Goal: Check status: Check status

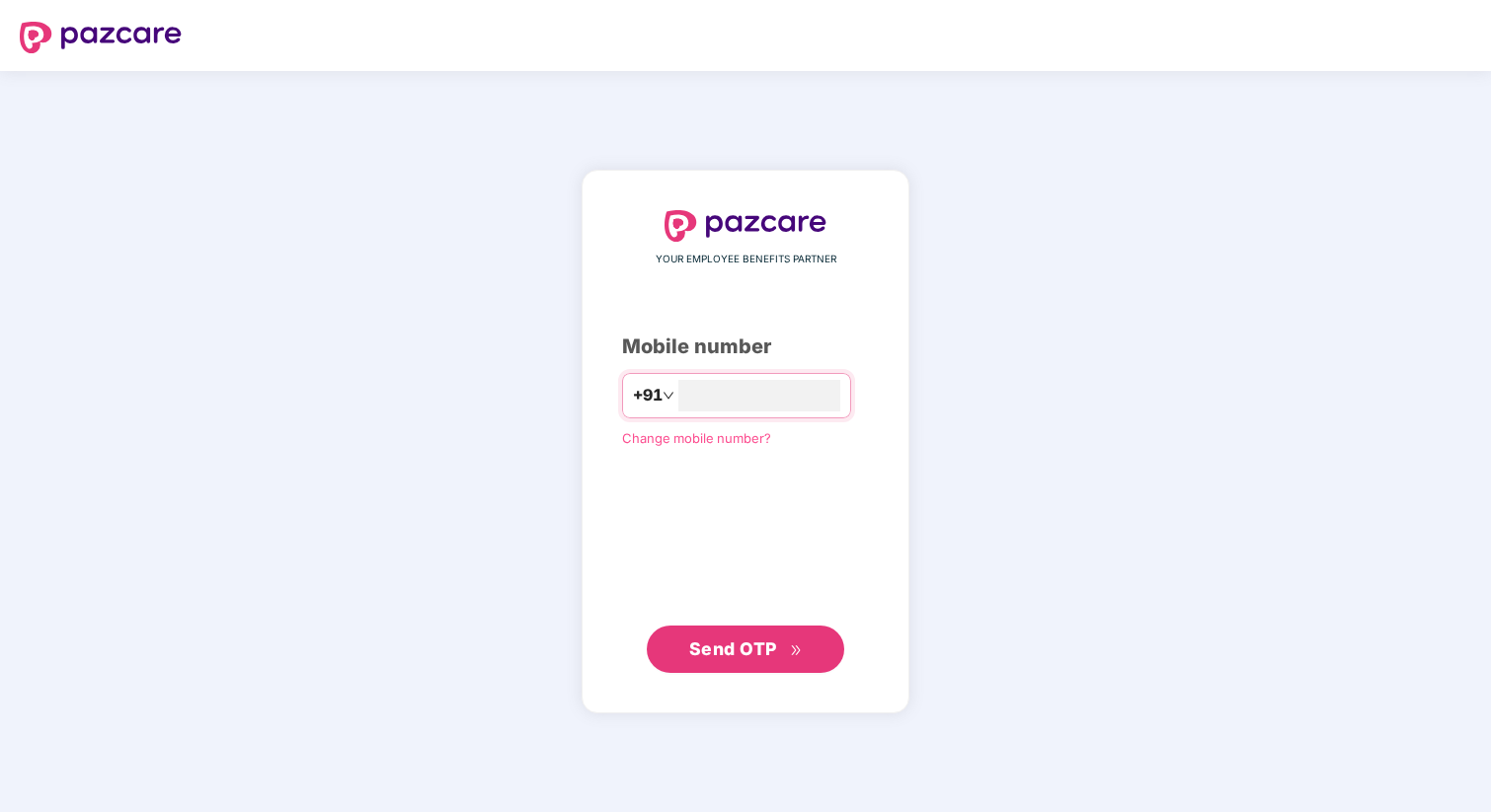
type input "**********"
click at [746, 650] on span "Send OTP" at bounding box center [733, 647] width 88 height 21
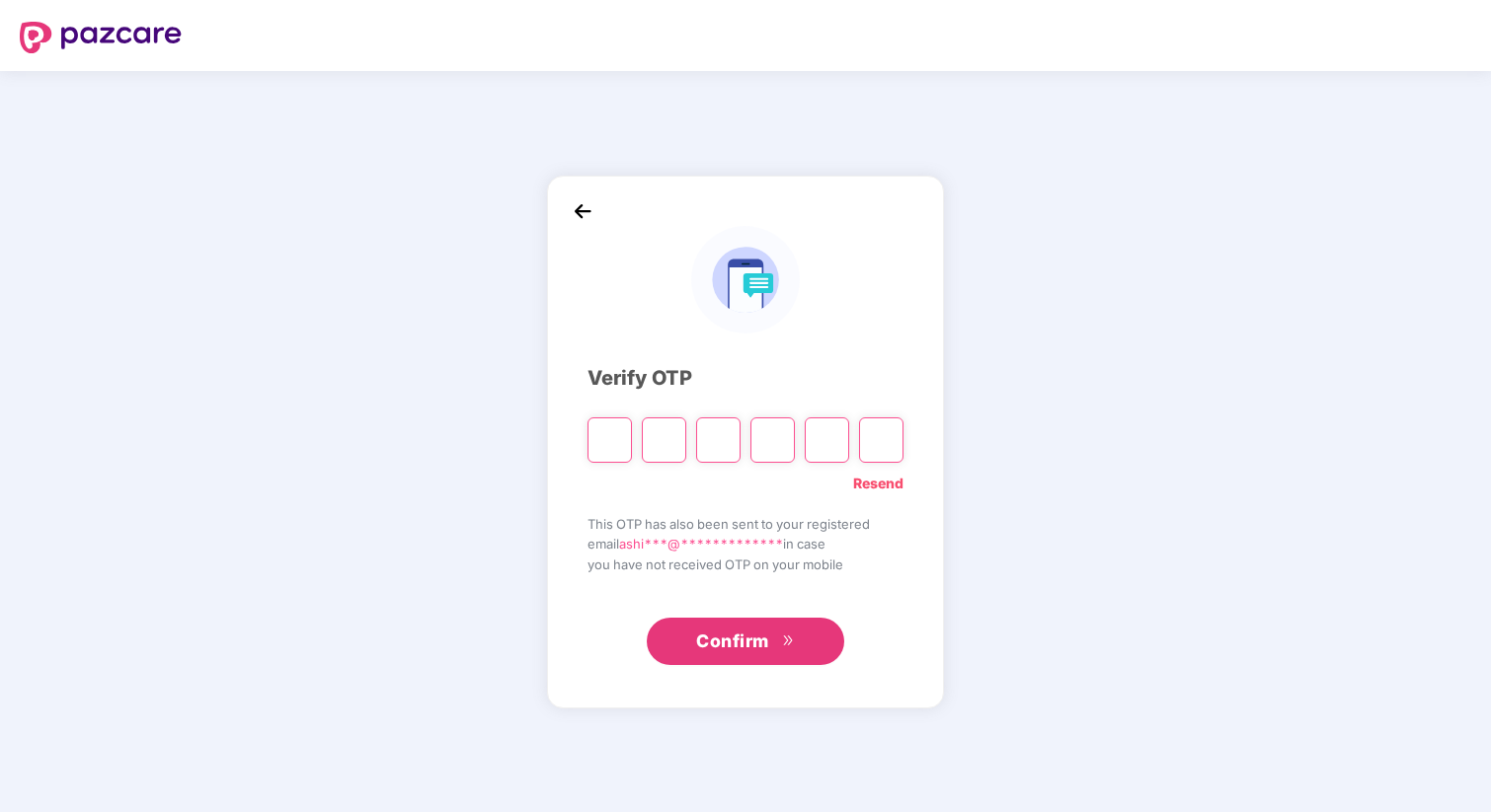
type input "*"
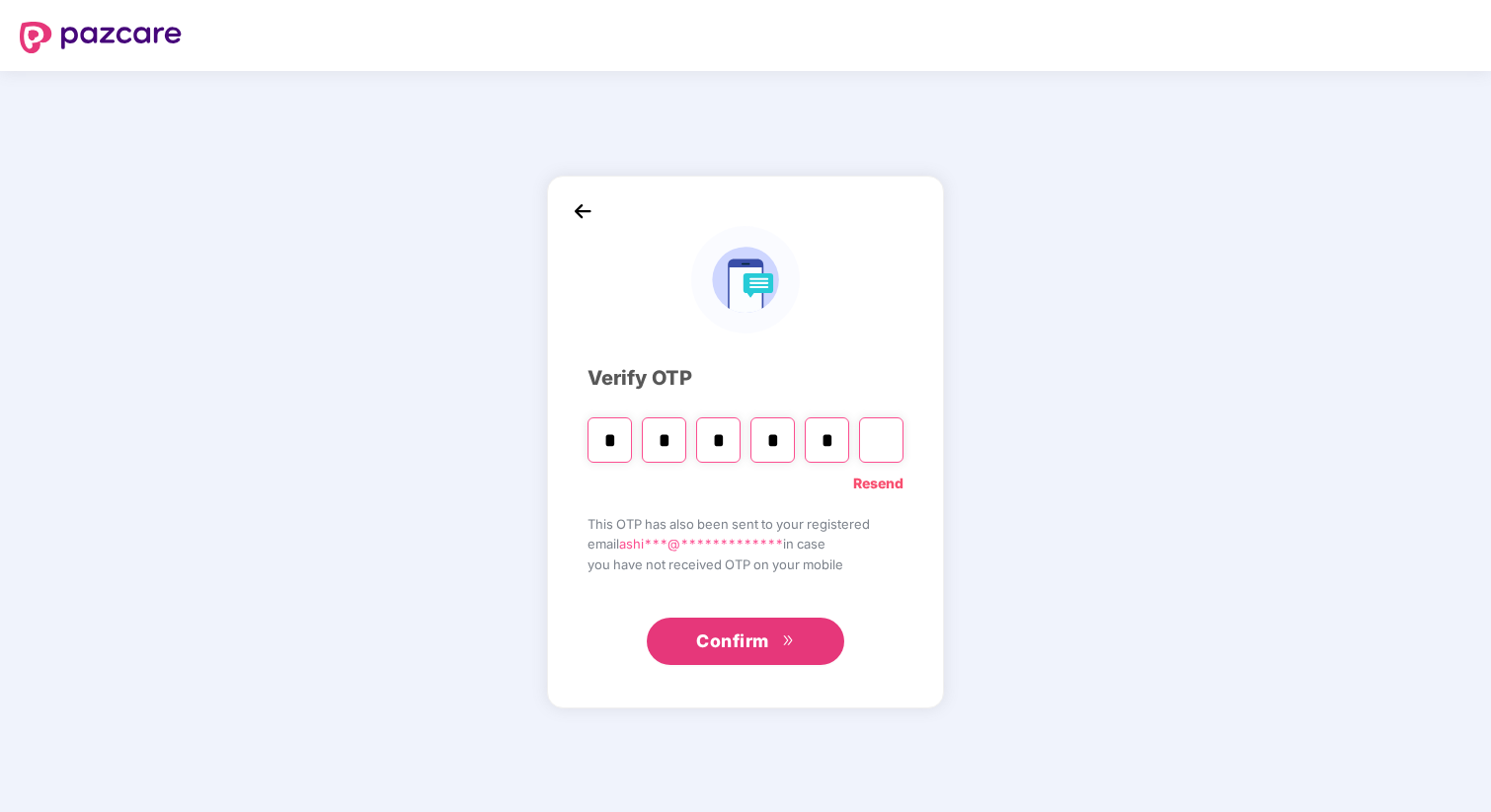
type input "*"
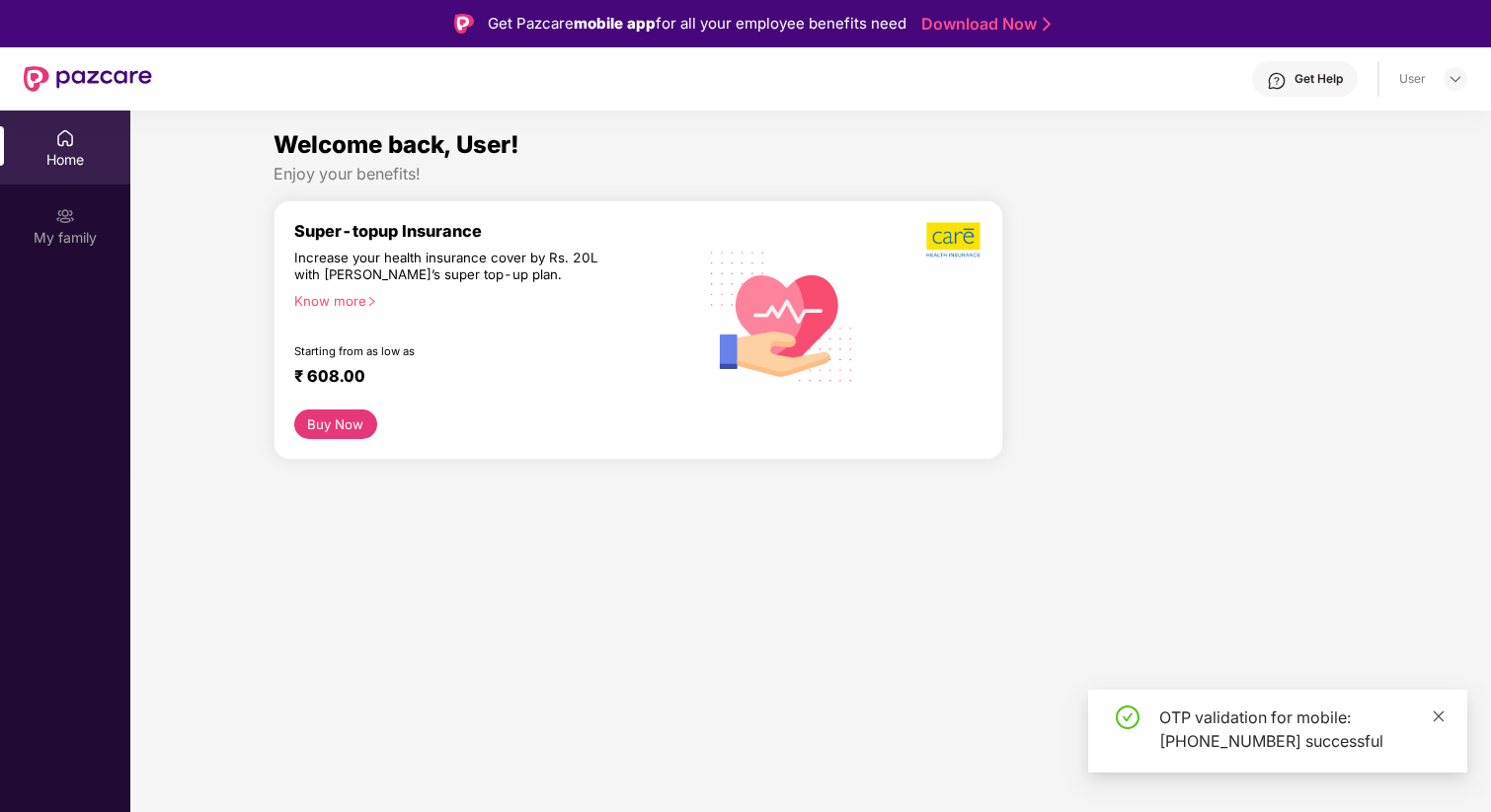
click at [1436, 717] on icon "close" at bounding box center [1438, 717] width 14 height 14
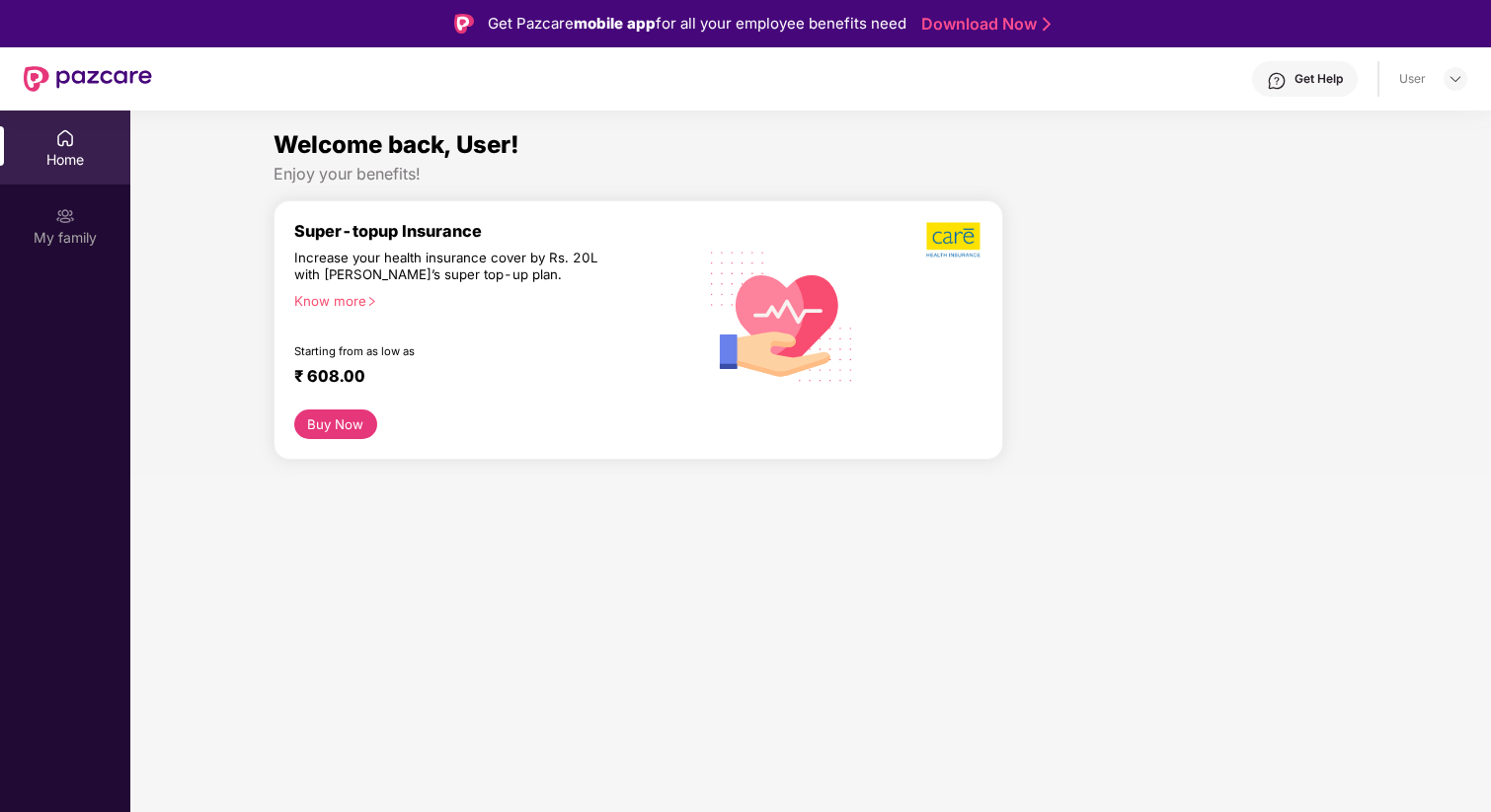
click at [591, 314] on div "Super-topup Insurance Increase your health insurance cover by Rs. 20L with PazC…" at bounding box center [495, 315] width 402 height 188
click at [40, 225] on div "My family" at bounding box center [64, 225] width 130 height 74
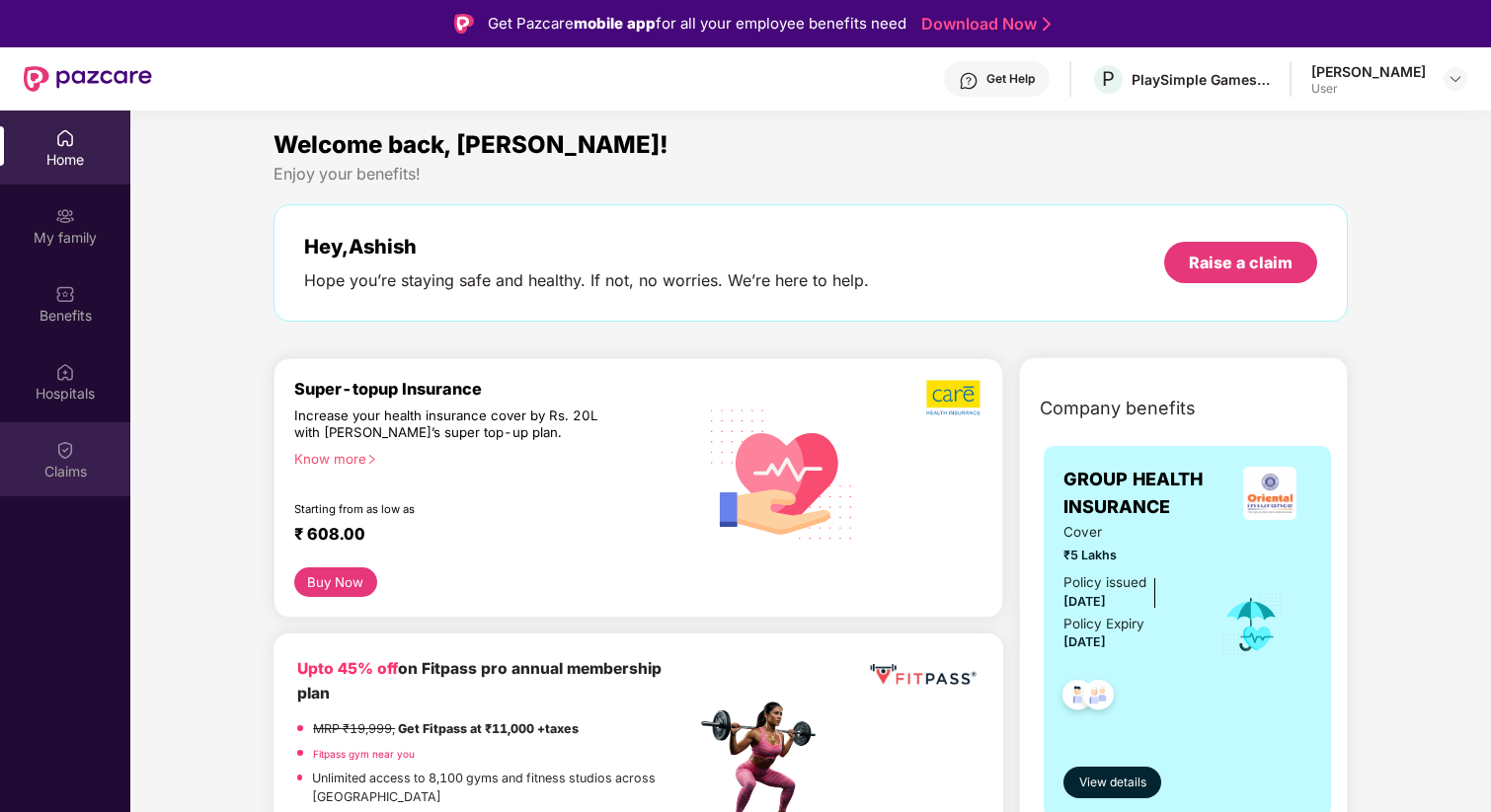
click at [64, 448] on img at bounding box center [65, 450] width 20 height 20
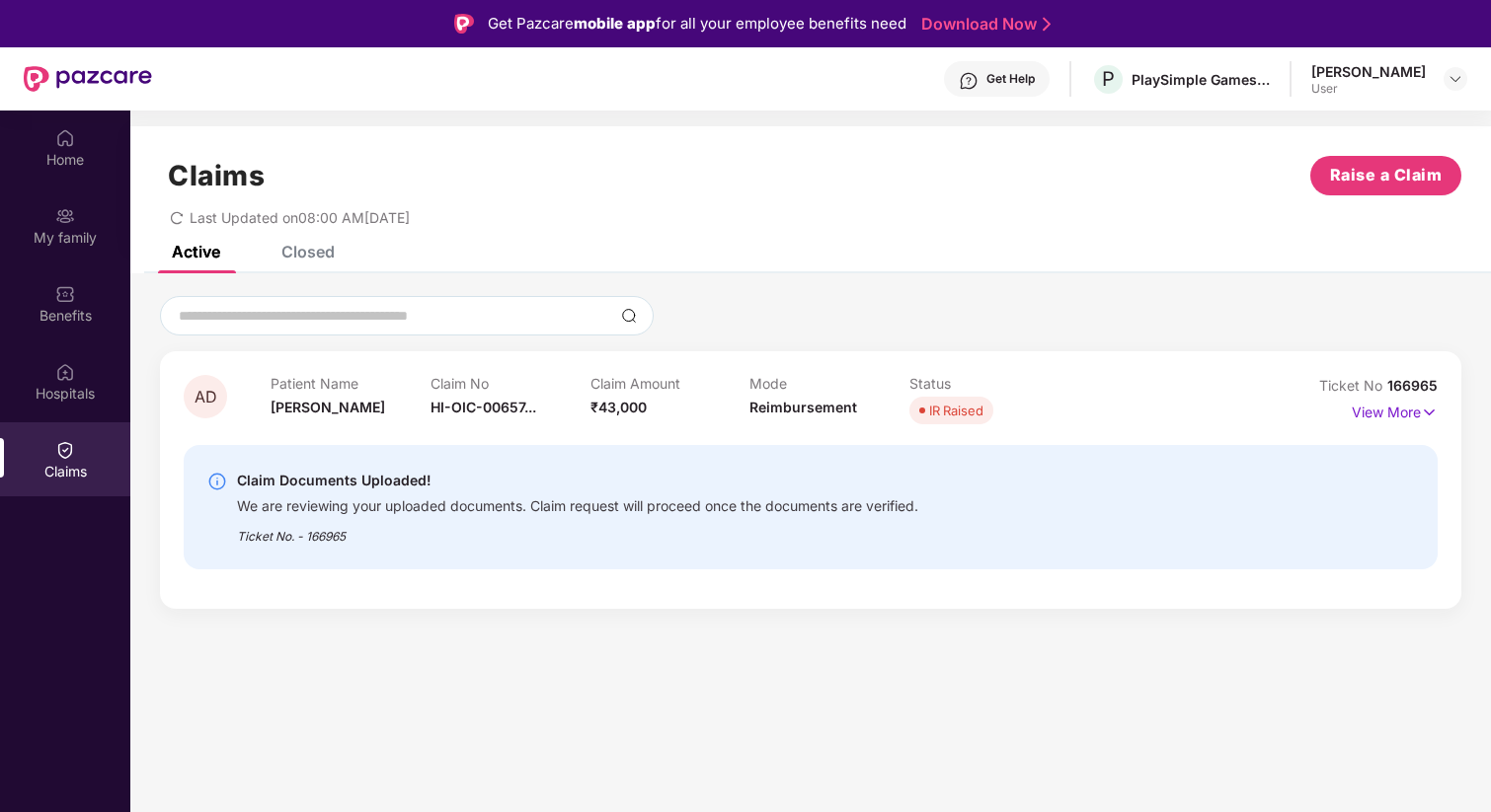
click at [278, 456] on div "Claim Documents Uploaded! We are reviewing your uploaded documents. Claim reque…" at bounding box center [810, 507] width 1254 height 124
click at [294, 416] on div "Patient Name Asha Devi" at bounding box center [350, 402] width 160 height 55
click at [1373, 403] on p "View More" at bounding box center [1395, 409] width 86 height 27
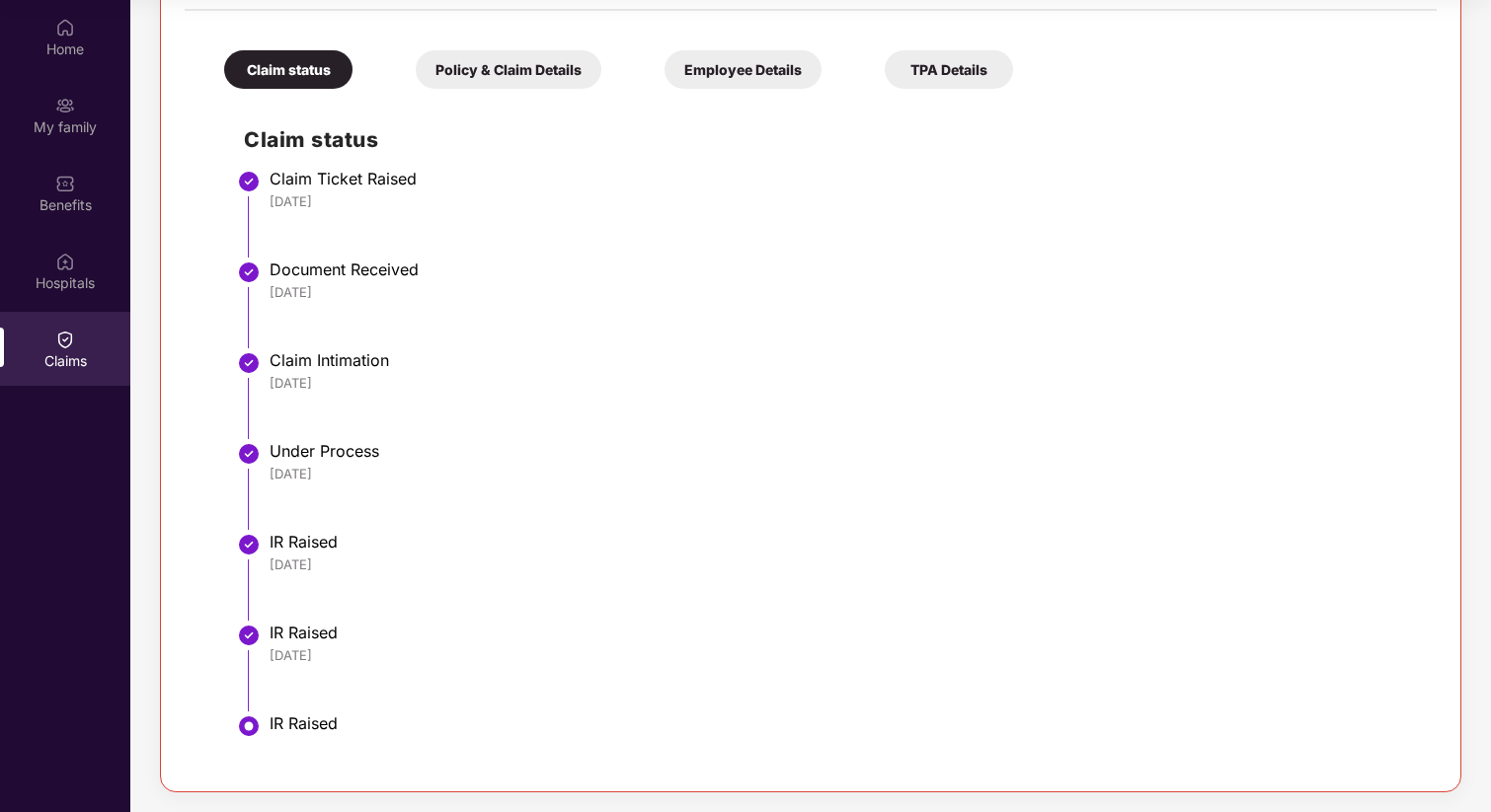
scroll to position [110, 0]
click at [302, 727] on div "IR Raised" at bounding box center [843, 724] width 1148 height 20
click at [255, 727] on img at bounding box center [249, 727] width 24 height 24
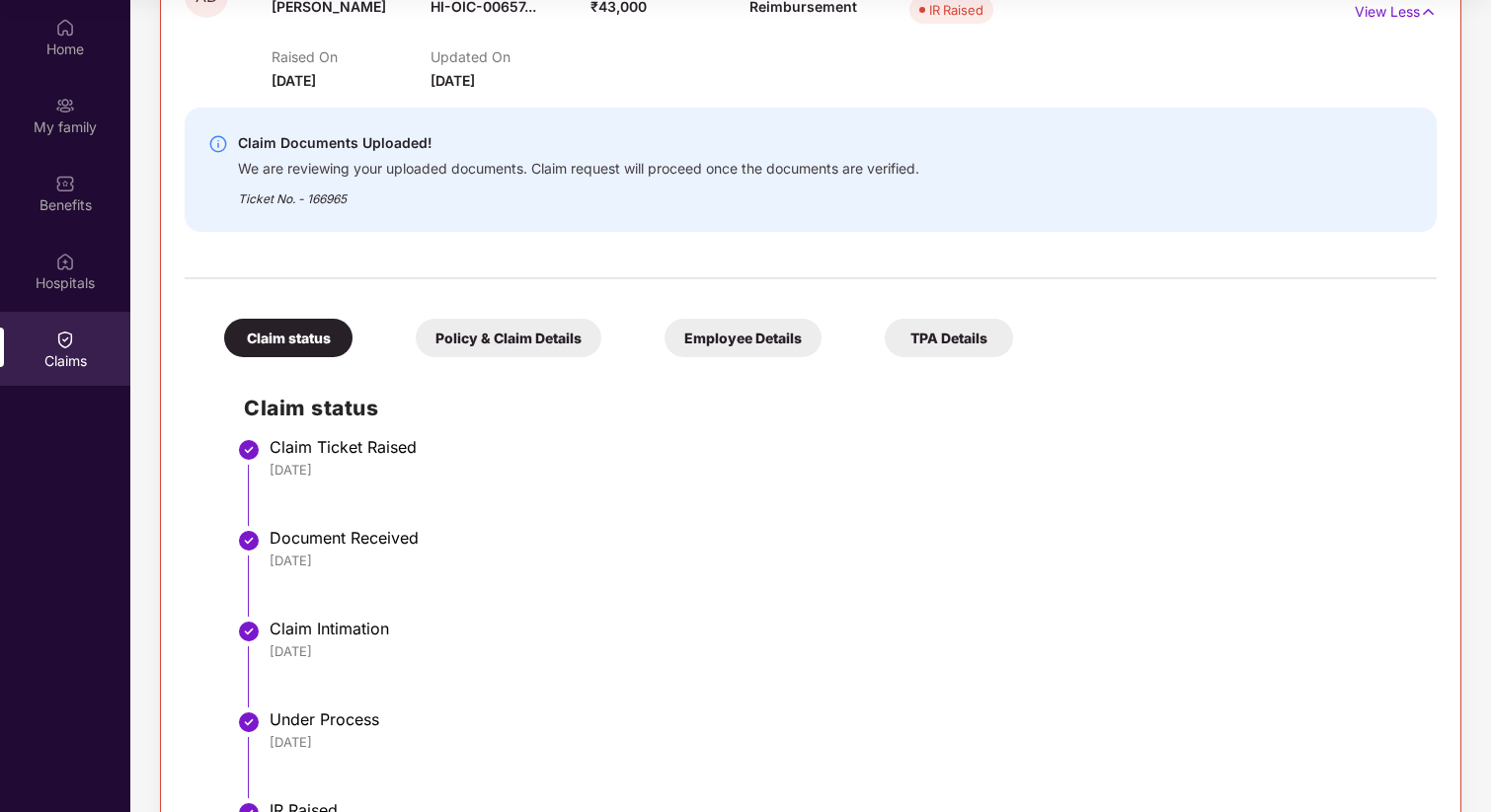
click at [975, 320] on div "TPA Details" at bounding box center [948, 337] width 128 height 39
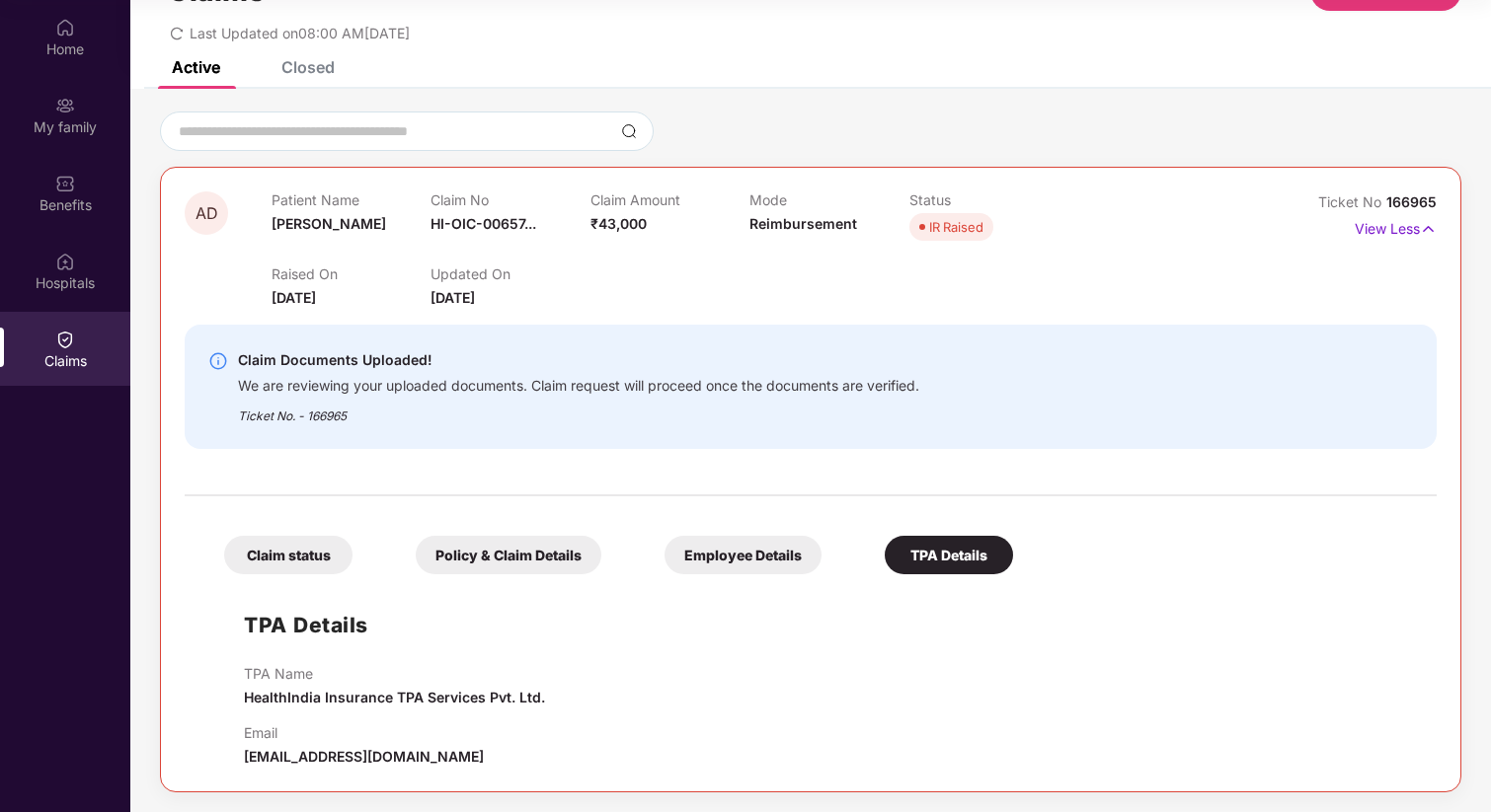
click at [269, 536] on div "Claim status" at bounding box center [288, 554] width 128 height 39
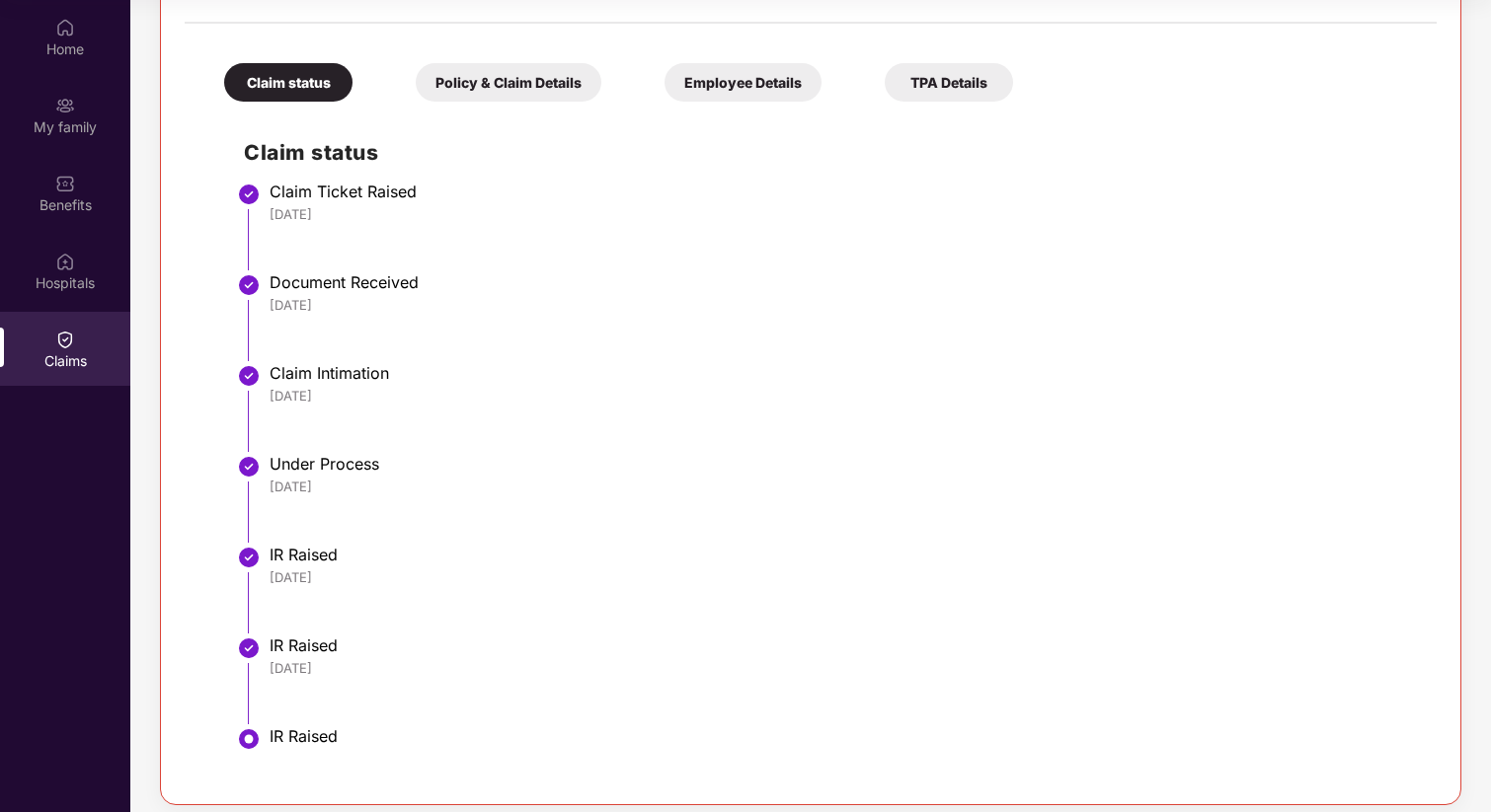
scroll to position [559, 0]
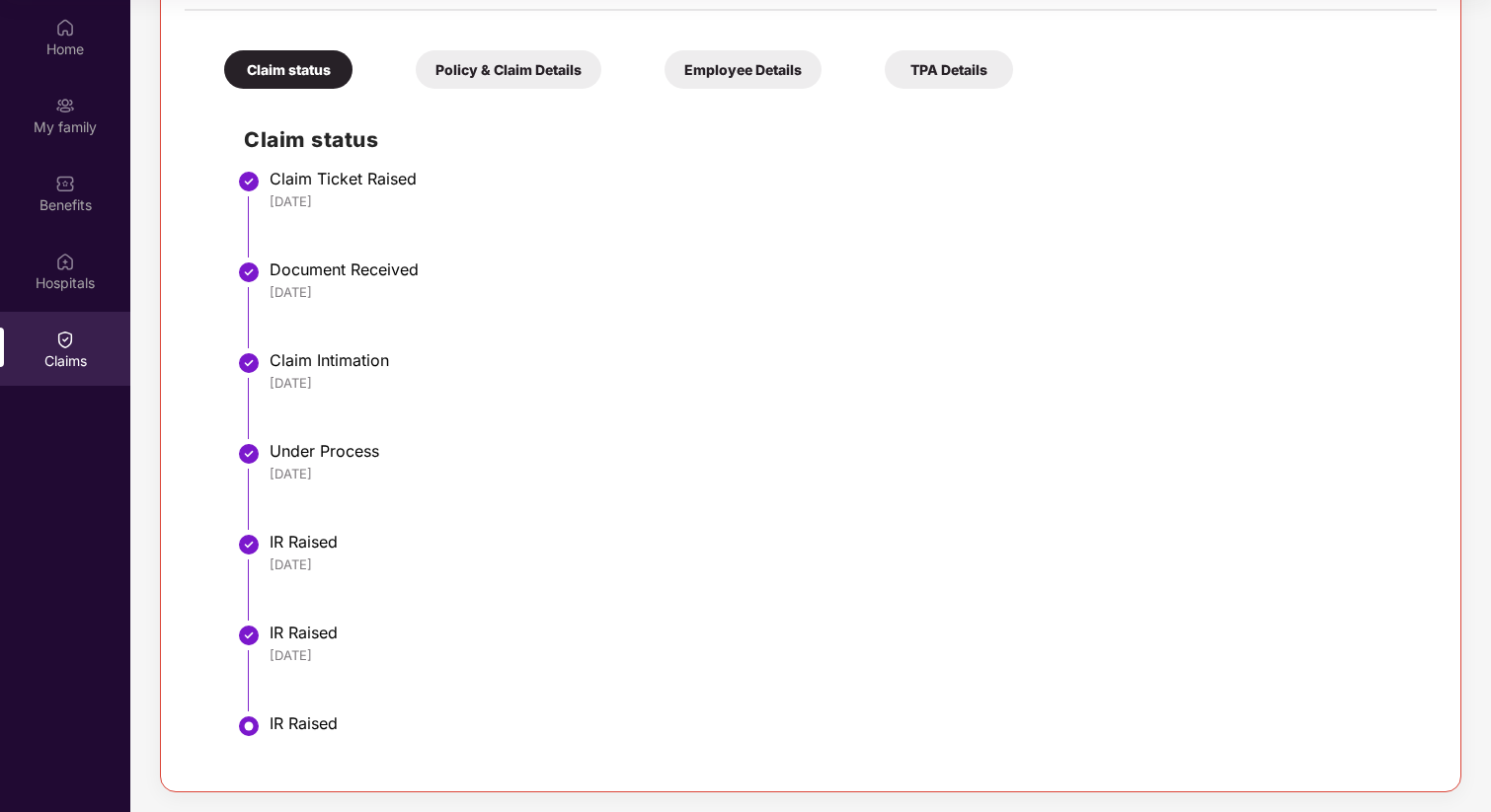
click at [266, 640] on li "IR Raised 02 Sep 2025" at bounding box center [830, 675] width 1173 height 91
click at [266, 705] on li "IR Raised 02 Sep 2025" at bounding box center [830, 675] width 1173 height 91
click at [243, 635] on img at bounding box center [249, 636] width 24 height 24
click at [246, 635] on img at bounding box center [249, 636] width 24 height 24
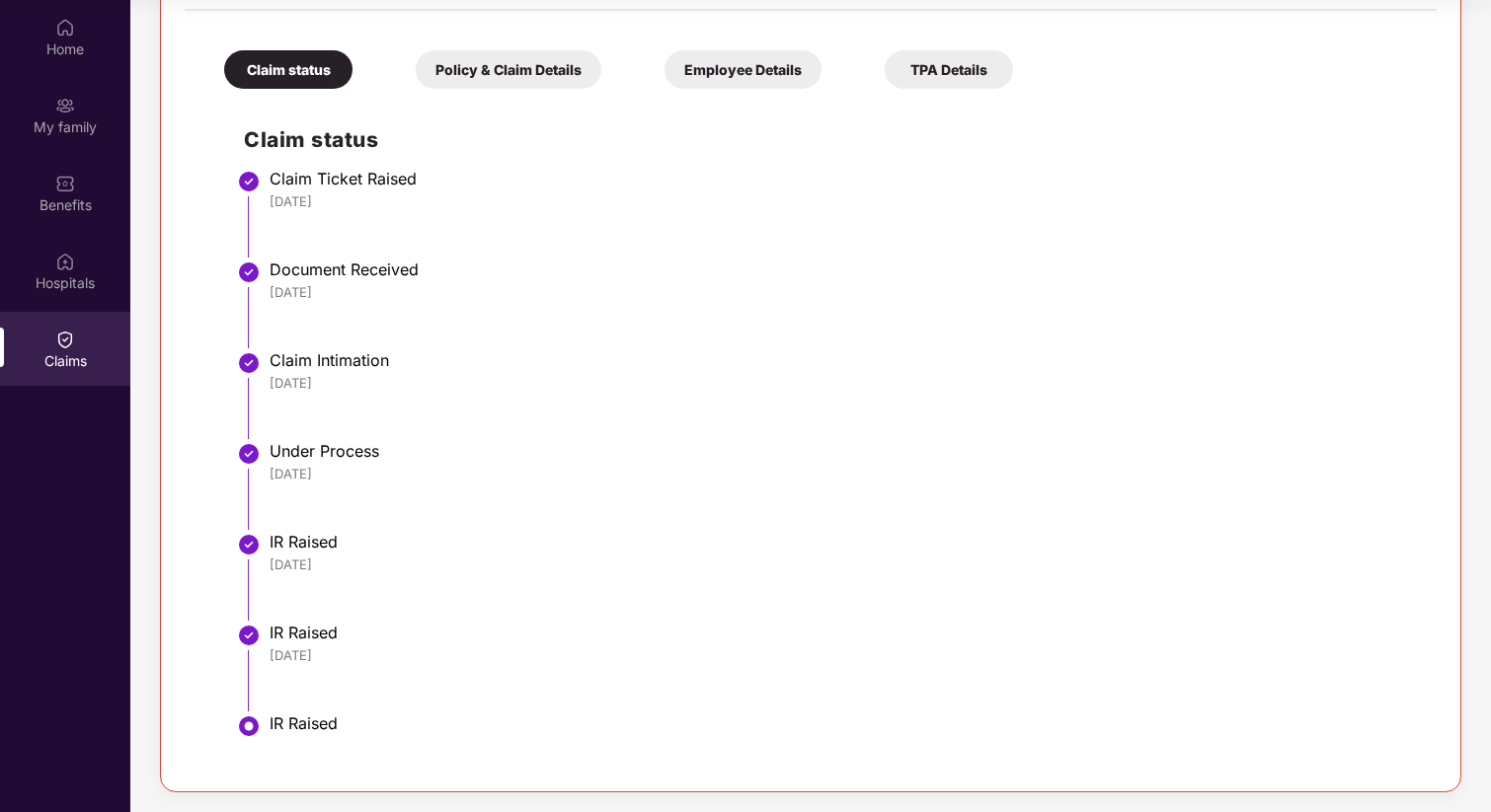
click at [283, 739] on div "IR Raised" at bounding box center [843, 738] width 1148 height 48
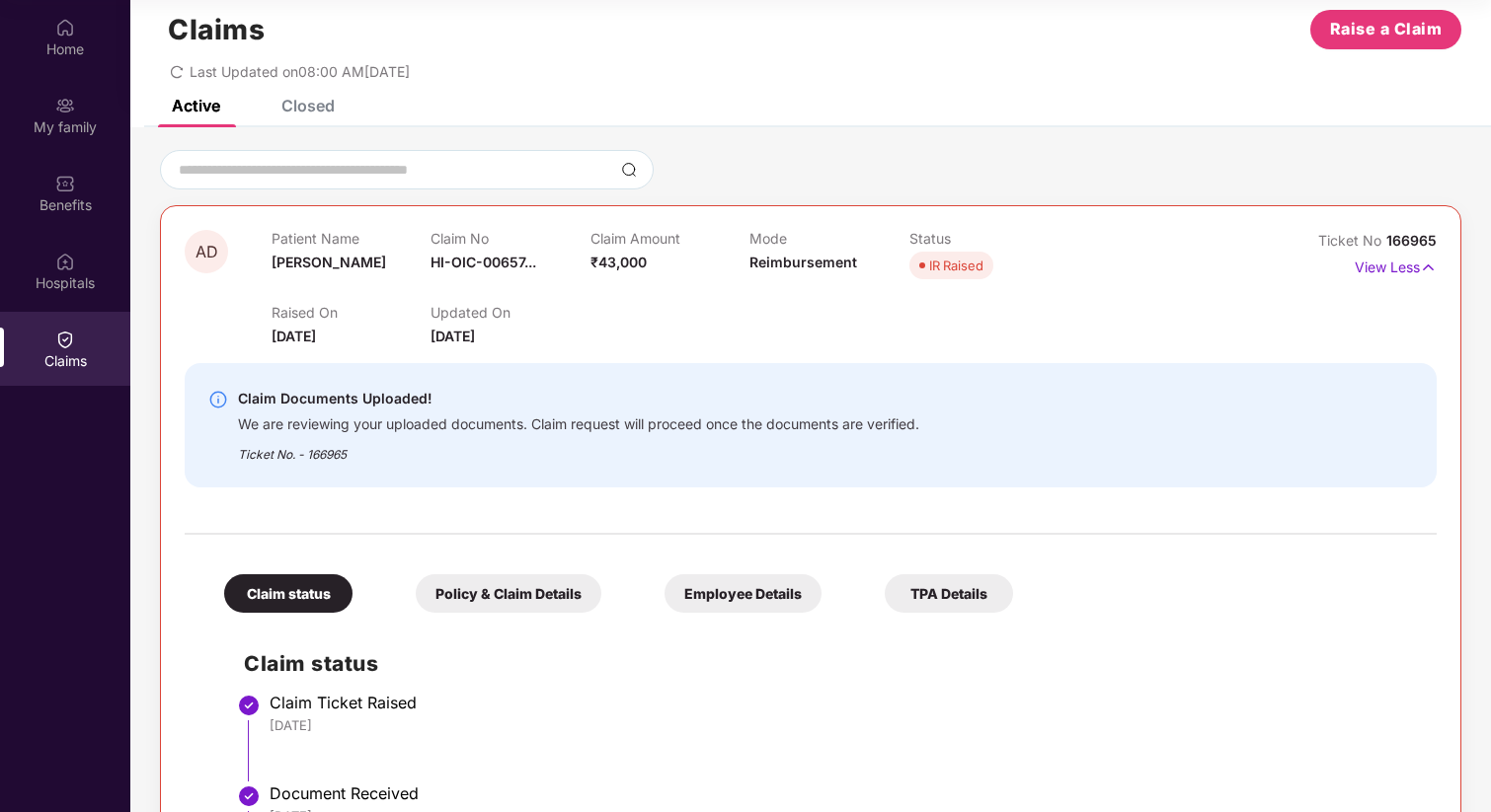
scroll to position [0, 0]
